Goal: Download file/media

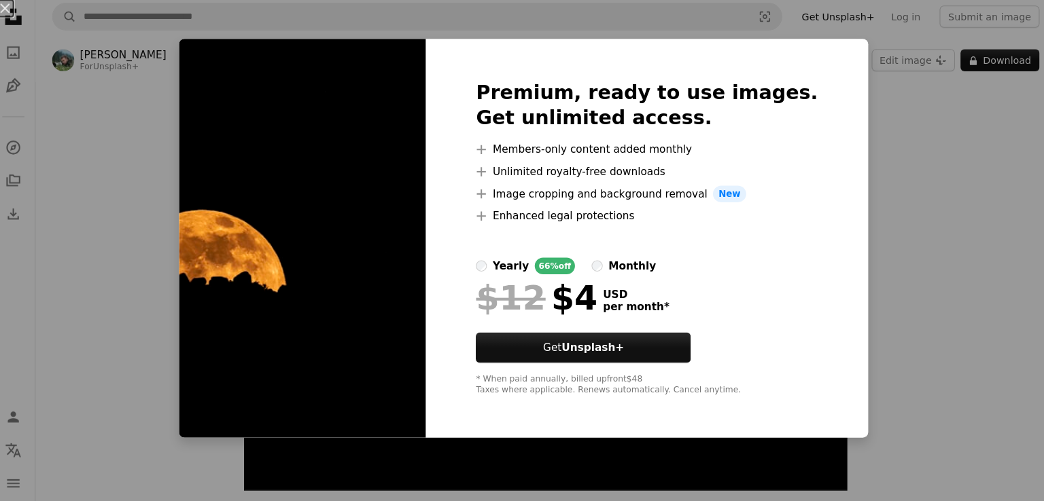
click at [908, 283] on div "An X shape Premium, ready to use images. Get unlimited access. A plus sign Memb…" at bounding box center [522, 250] width 1044 height 501
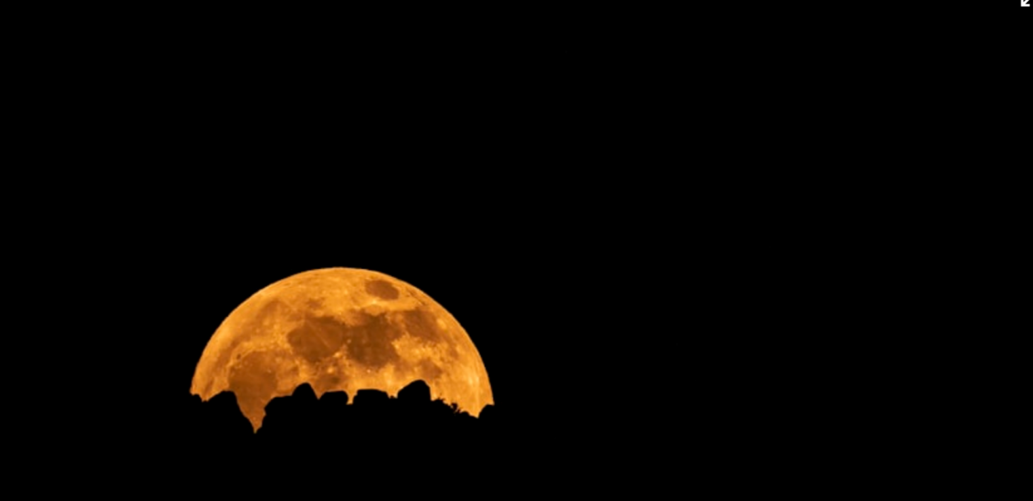
click at [614, 264] on img "Zoom in on this image" at bounding box center [538, 289] width 591 height 394
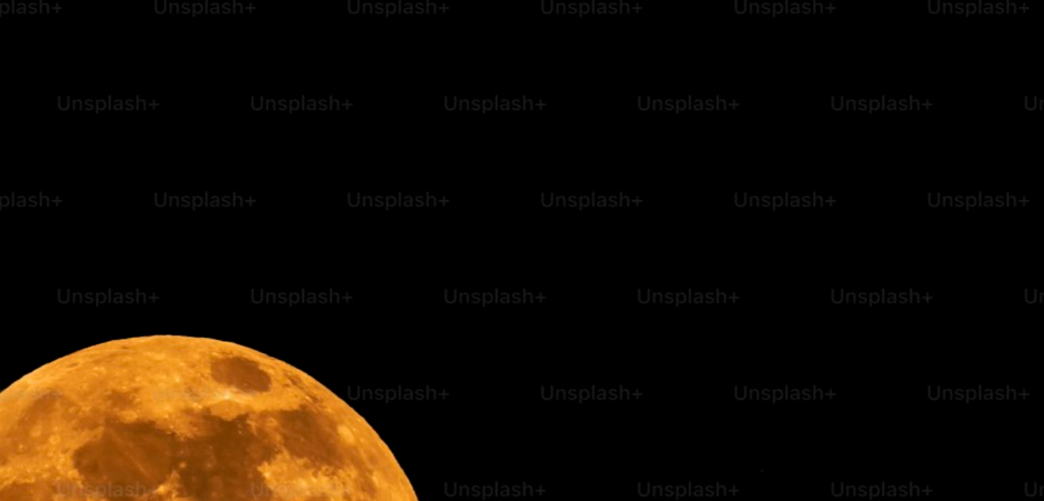
scroll to position [90, 0]
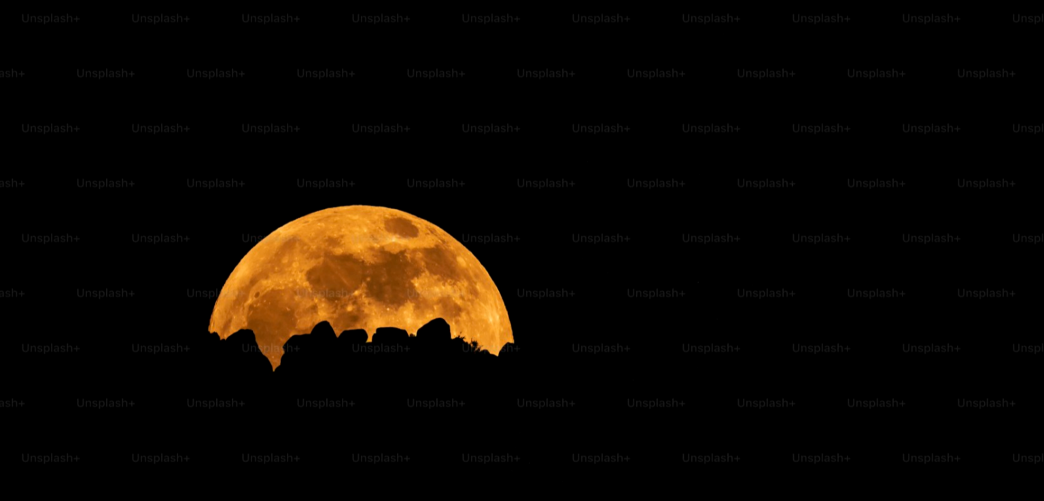
click button "Zoom out on this image" at bounding box center [521, 160] width 1045 height 503
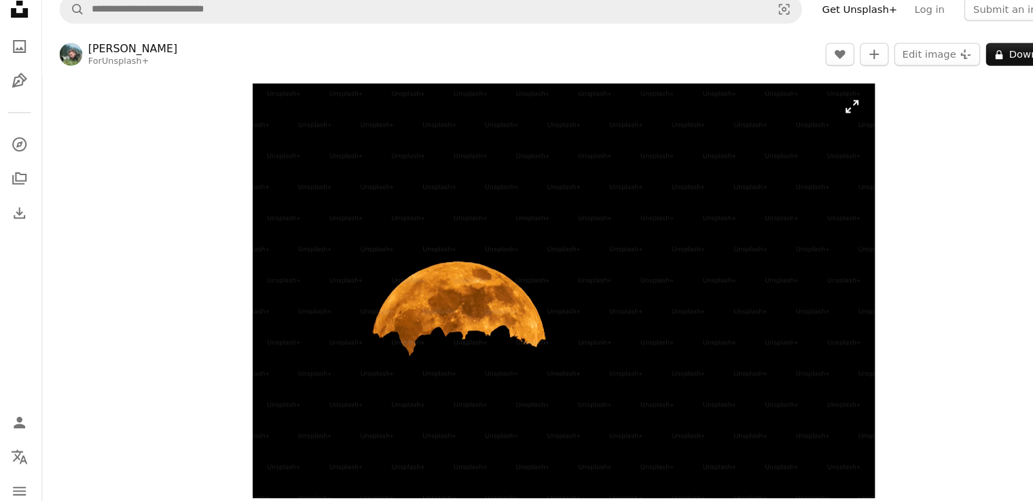
click at [618, 362] on img "Zoom in on this image" at bounding box center [538, 289] width 591 height 394
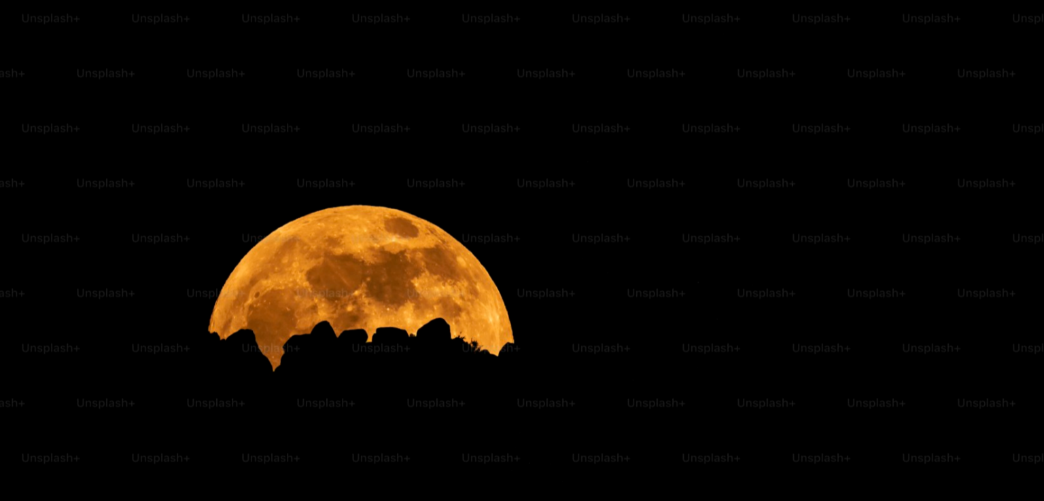
click at [145, 24] on img "Zoom out on this image" at bounding box center [521, 257] width 1045 height 696
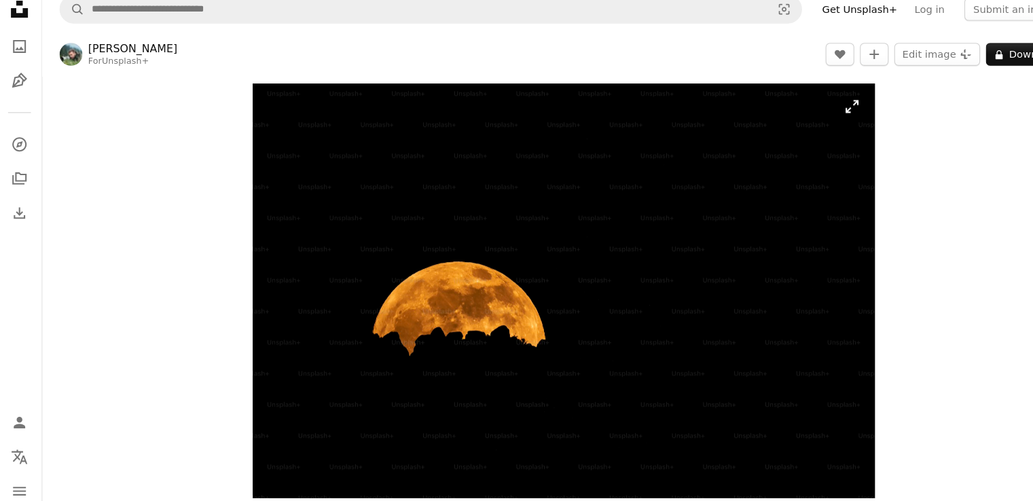
click at [275, 138] on img "Zoom in on this image" at bounding box center [538, 289] width 591 height 394
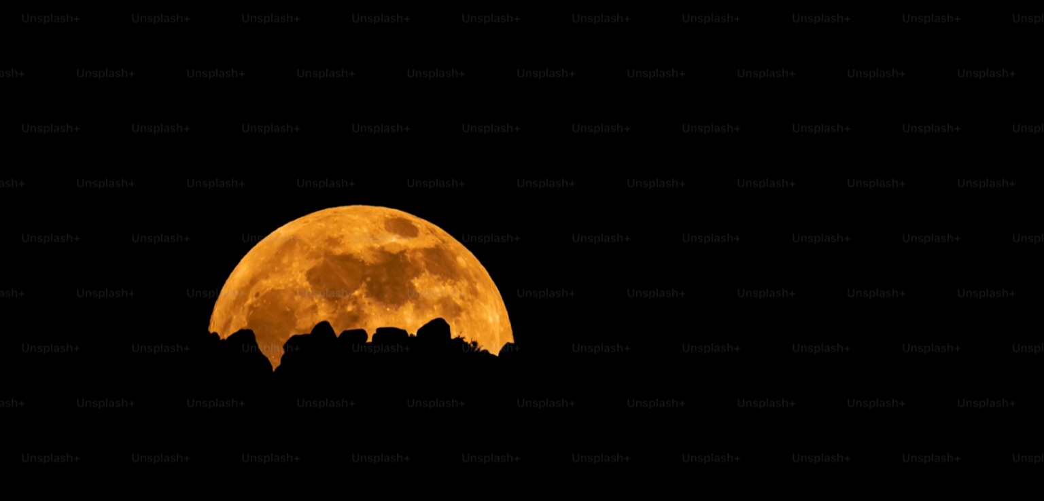
click at [275, 138] on img "Zoom out on this image" at bounding box center [521, 257] width 1045 height 696
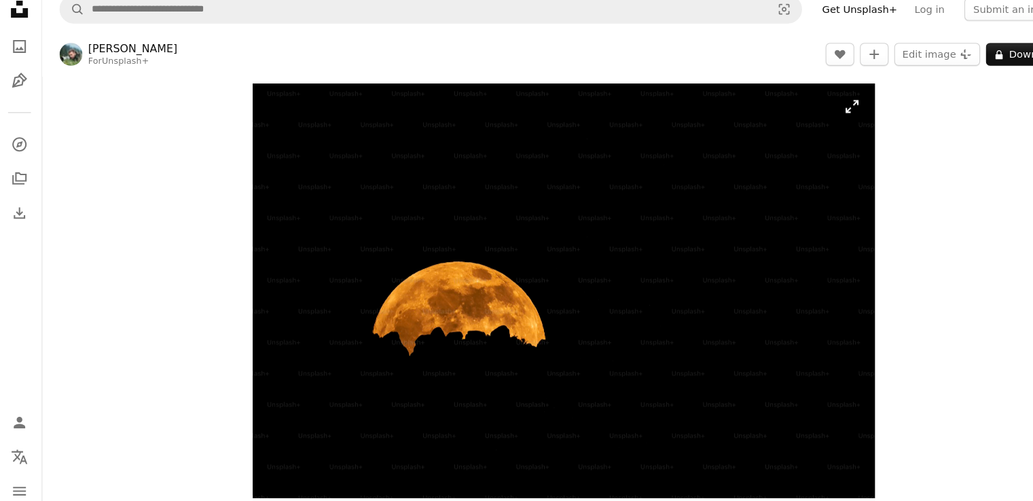
click at [275, 138] on img "Zoom in on this image" at bounding box center [538, 289] width 591 height 394
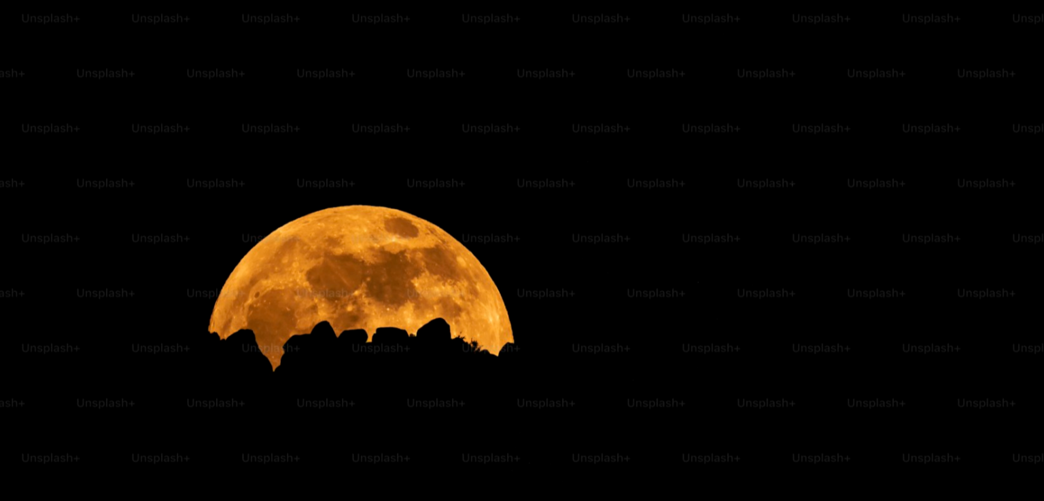
click at [275, 138] on img "Zoom out on this image" at bounding box center [521, 257] width 1045 height 696
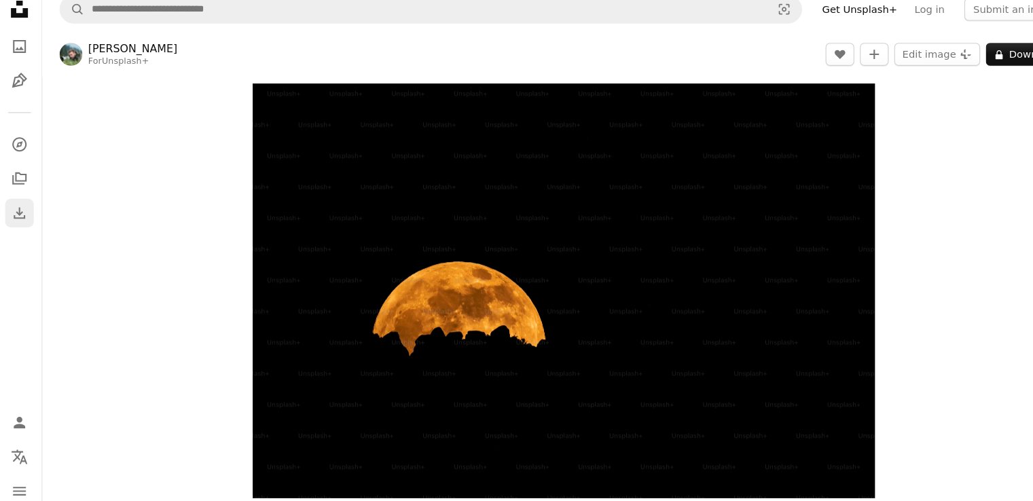
click at [10, 219] on link "Download" at bounding box center [21, 215] width 27 height 27
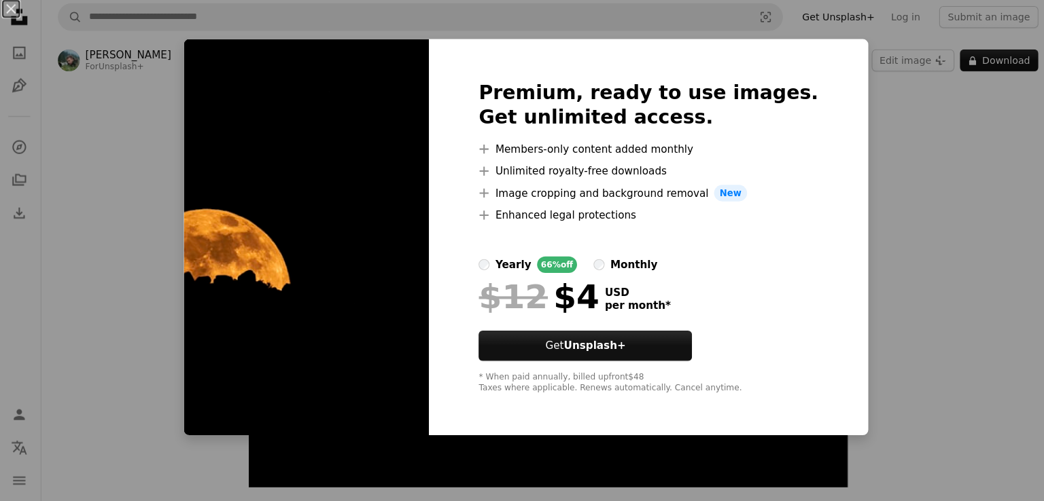
click at [834, 411] on div "An X shape Premium, ready to use images. Get unlimited access. A plus sign Memb…" at bounding box center [522, 250] width 1044 height 501
